Goal: Transaction & Acquisition: Purchase product/service

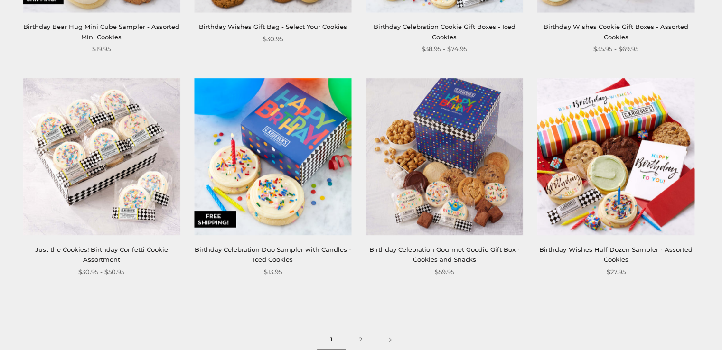
click at [152, 141] on img at bounding box center [101, 156] width 157 height 157
